Goal: Information Seeking & Learning: Learn about a topic

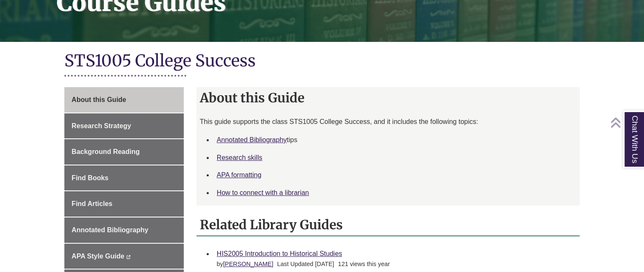
scroll to position [152, 0]
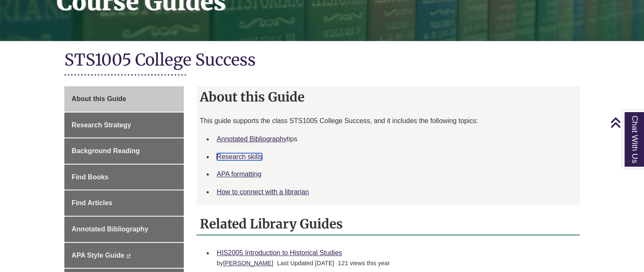
click at [234, 159] on link "Research skills" at bounding box center [240, 156] width 46 height 7
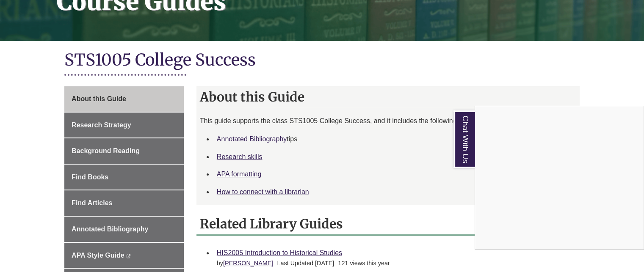
click at [237, 140] on div "Chat With Us" at bounding box center [322, 136] width 644 height 272
click at [237, 140] on link "Annotated Bibliography" at bounding box center [252, 139] width 70 height 7
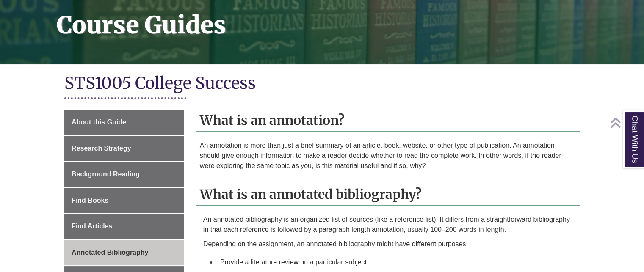
scroll to position [129, 0]
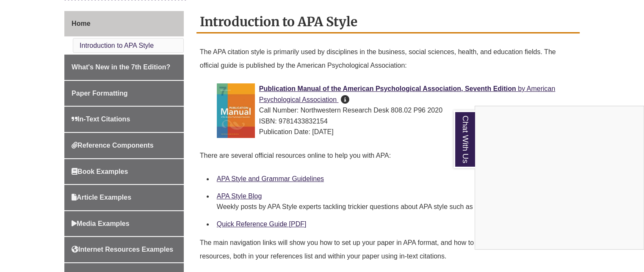
scroll to position [216, 0]
